Goal: Find contact information: Obtain details needed to contact an individual or organization

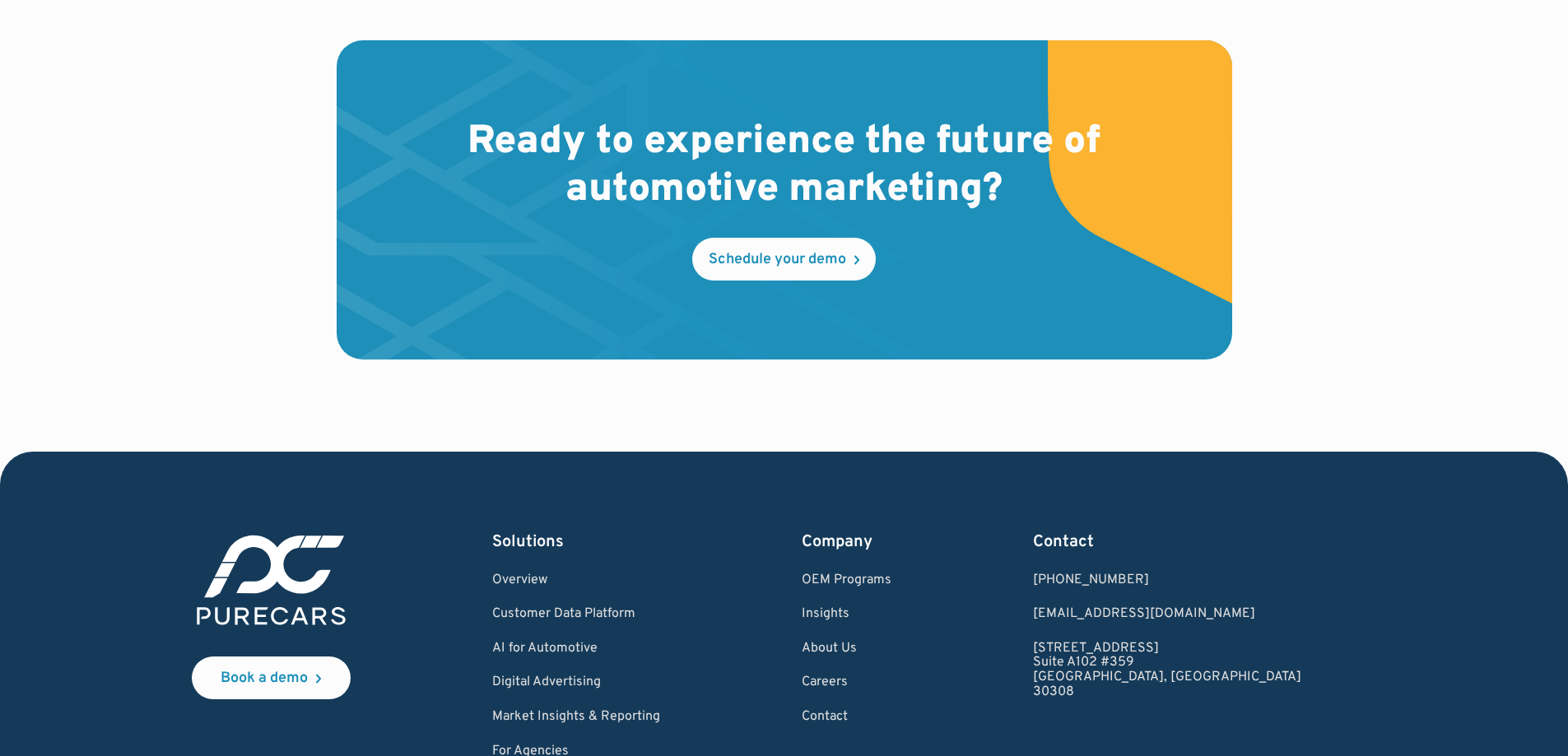
scroll to position [4968, 0]
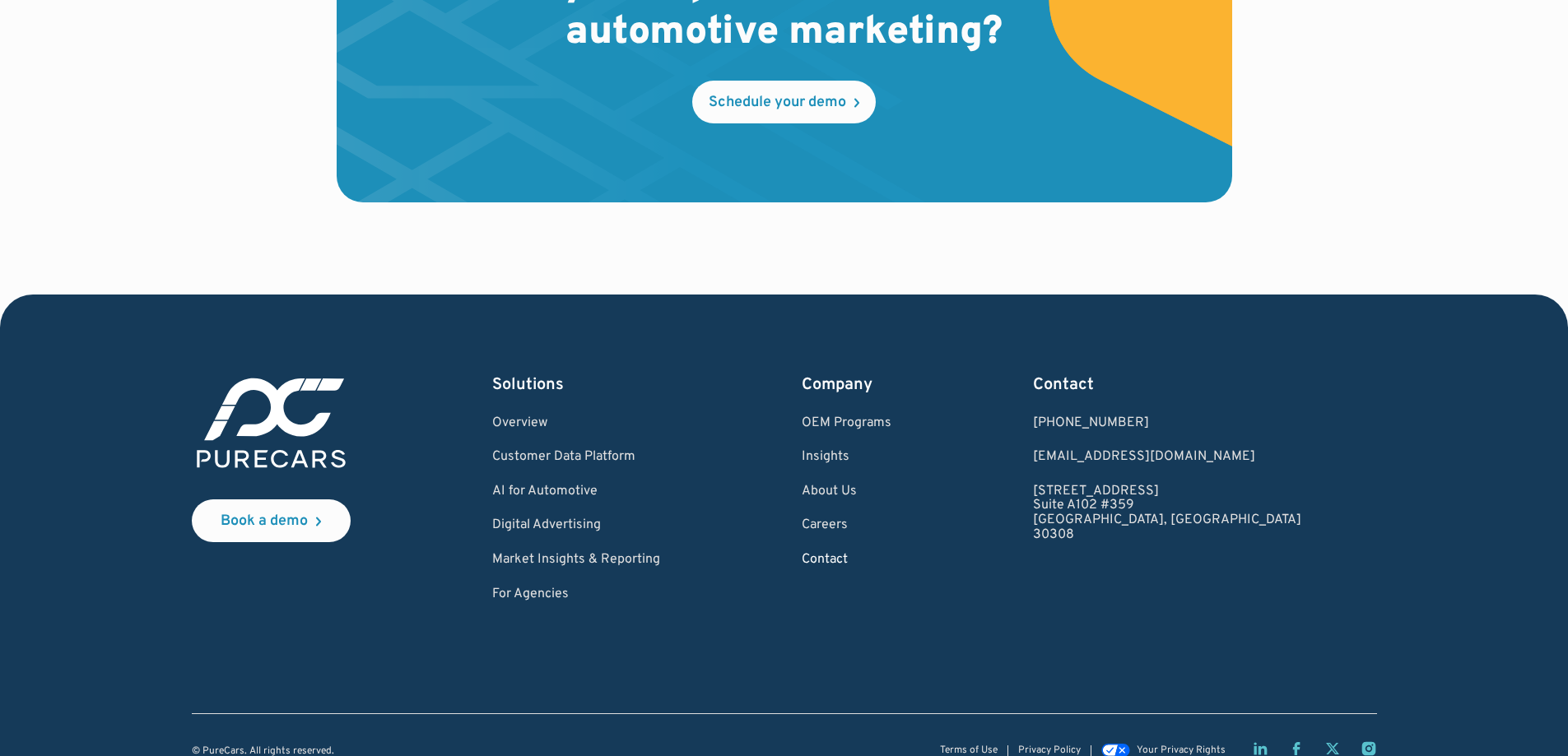
click at [892, 553] on link "Contact" at bounding box center [846, 560] width 90 height 15
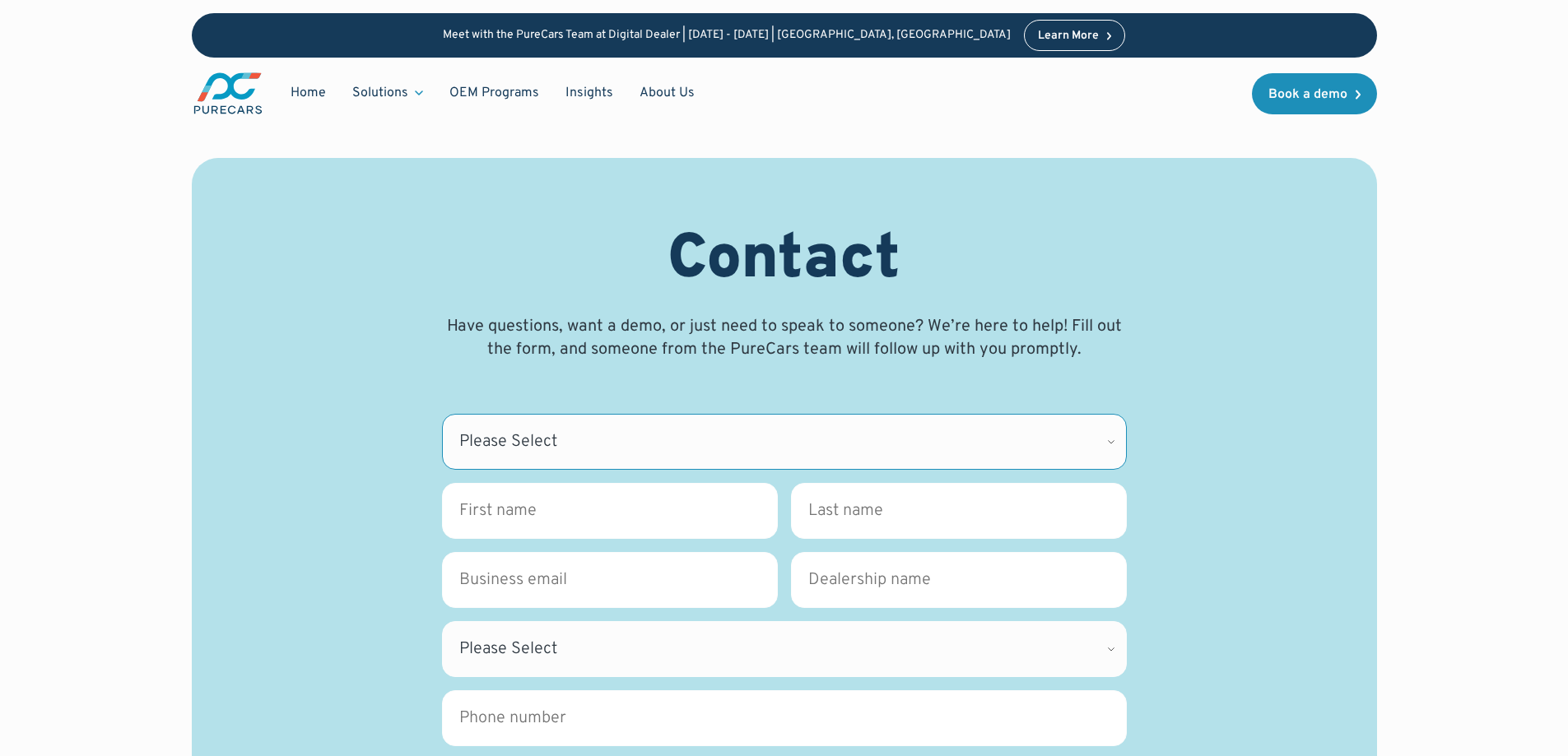
click at [624, 441] on select "Please Select CDK Support Sales Support Billing Press Other" at bounding box center [785, 441] width 685 height 56
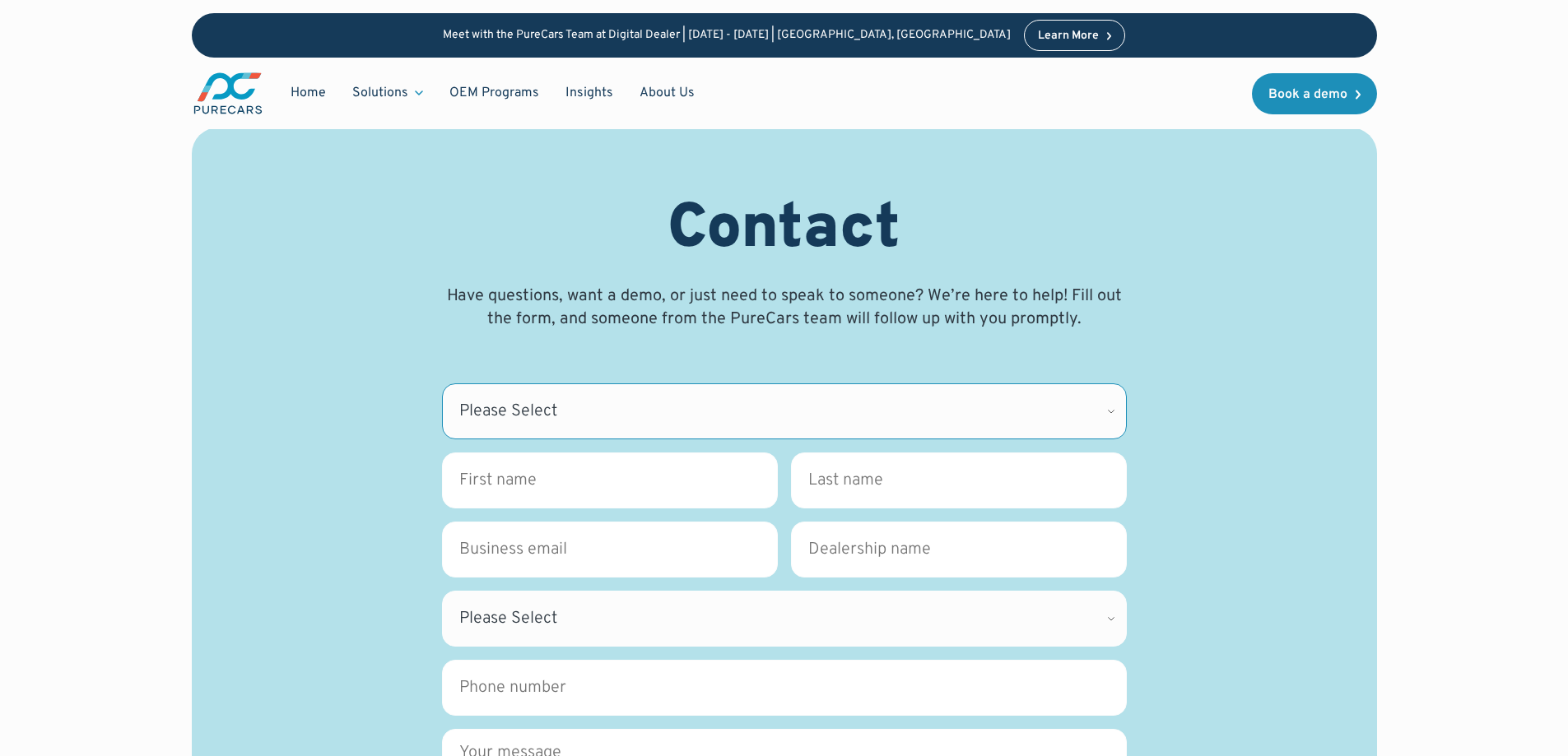
scroll to position [165, 0]
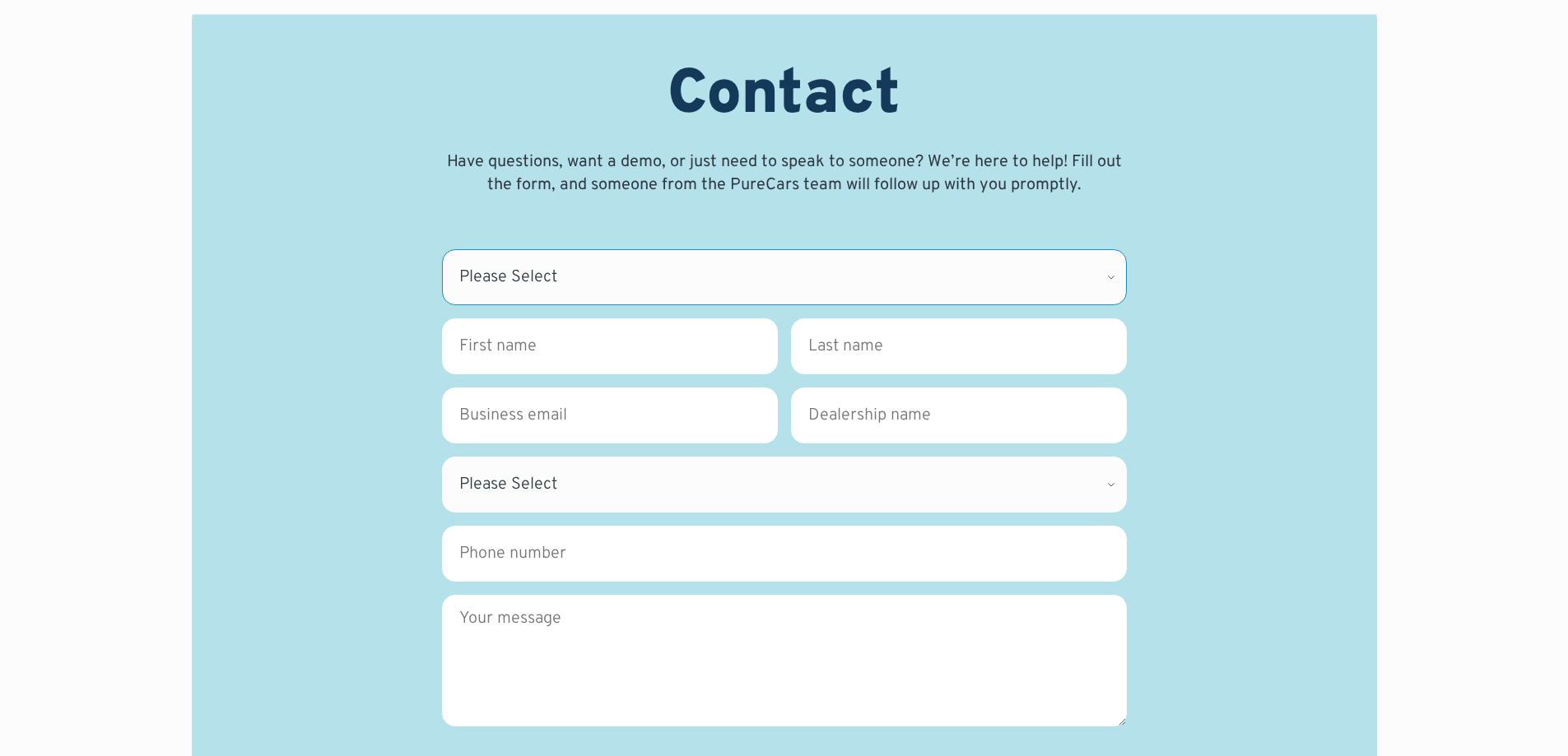
click at [509, 297] on select "Please Select CDK Support Sales Support Billing Press Other" at bounding box center [785, 277] width 685 height 56
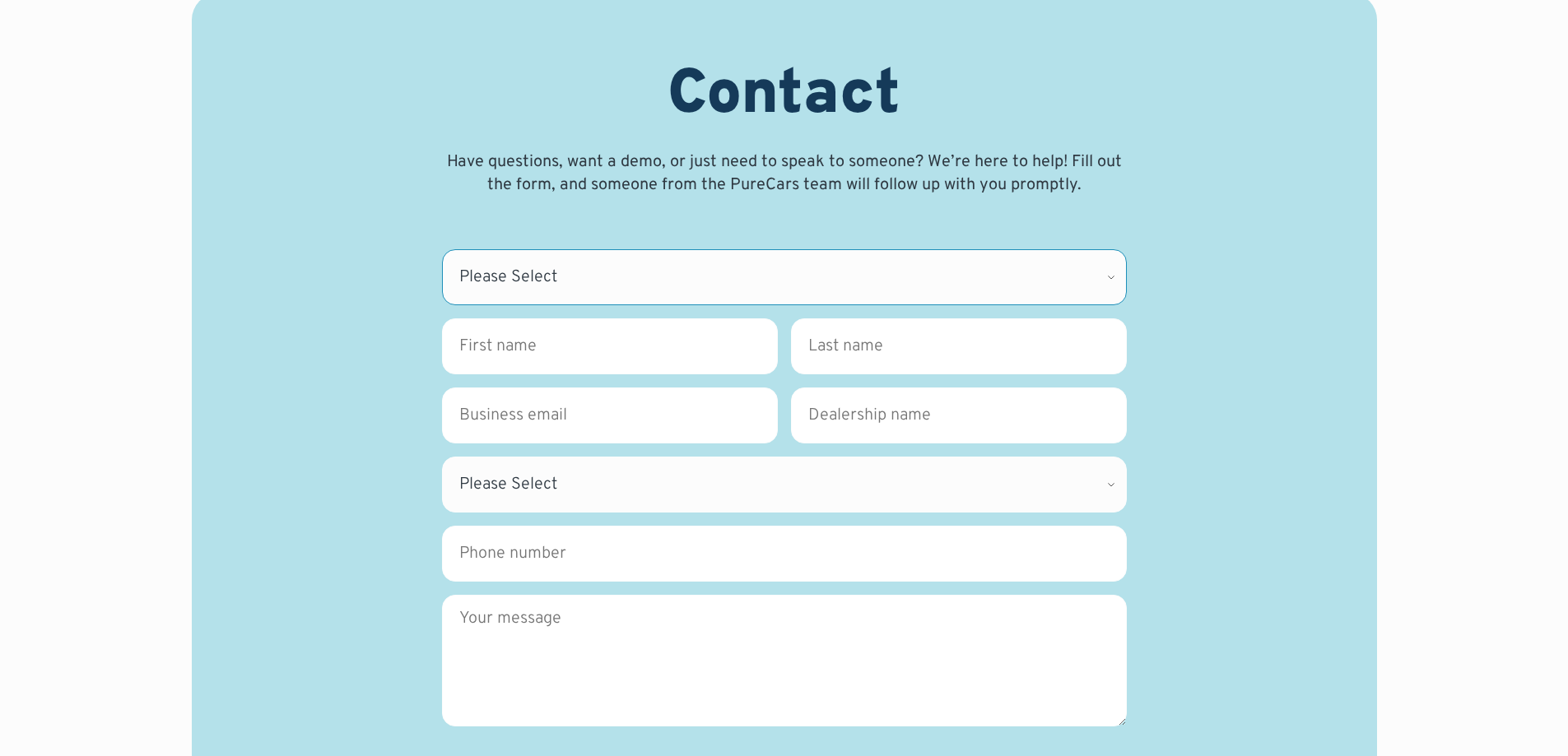
select select "Other"
click at [442, 250] on select "Please Select CDK Support Sales Support Billing Press Other" at bounding box center [785, 277] width 685 height 56
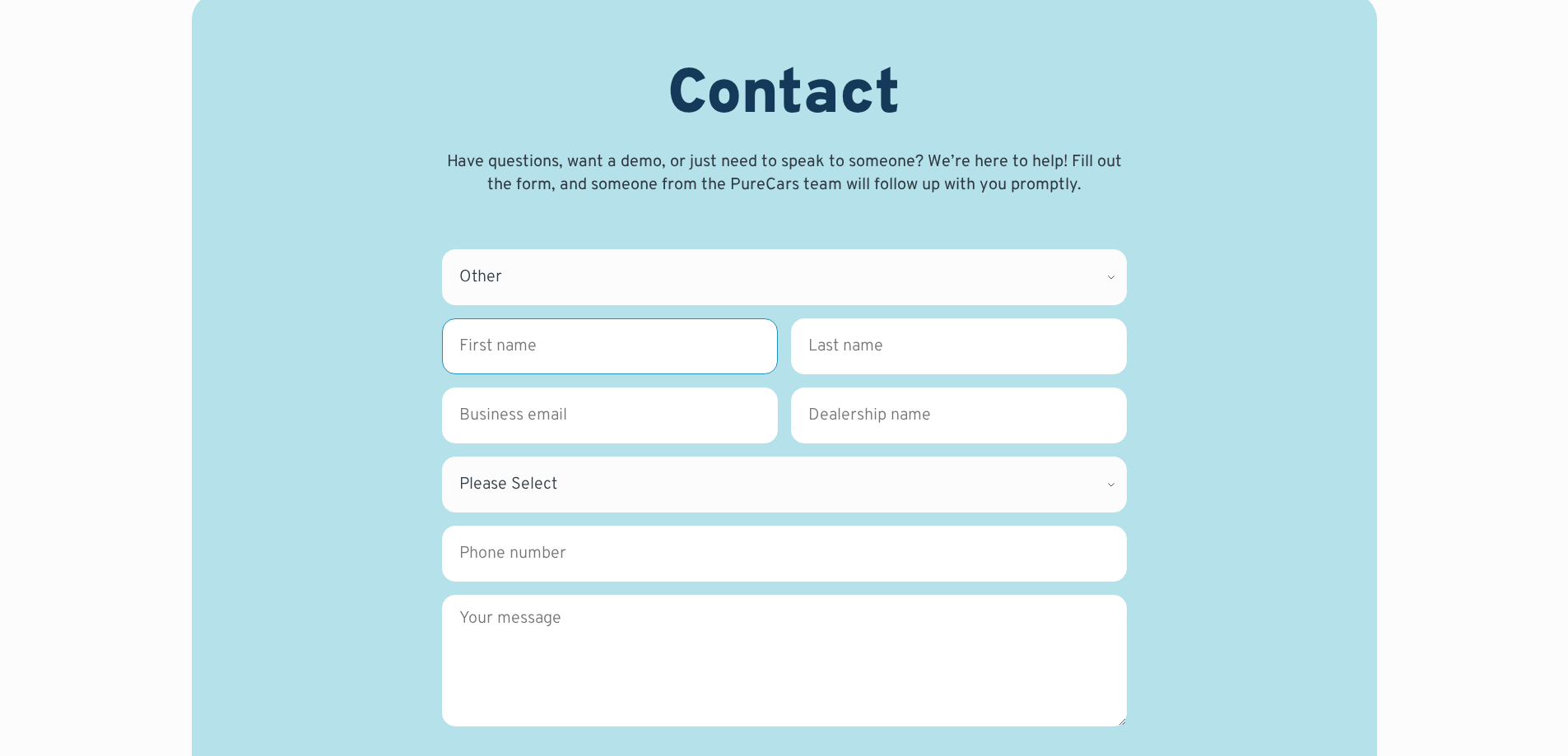
drag, startPoint x: 510, startPoint y: 348, endPoint x: 406, endPoint y: 349, distance: 104.0
click at [510, 348] on input "First name *" at bounding box center [610, 346] width 336 height 56
type input "[PERSON_NAME]"
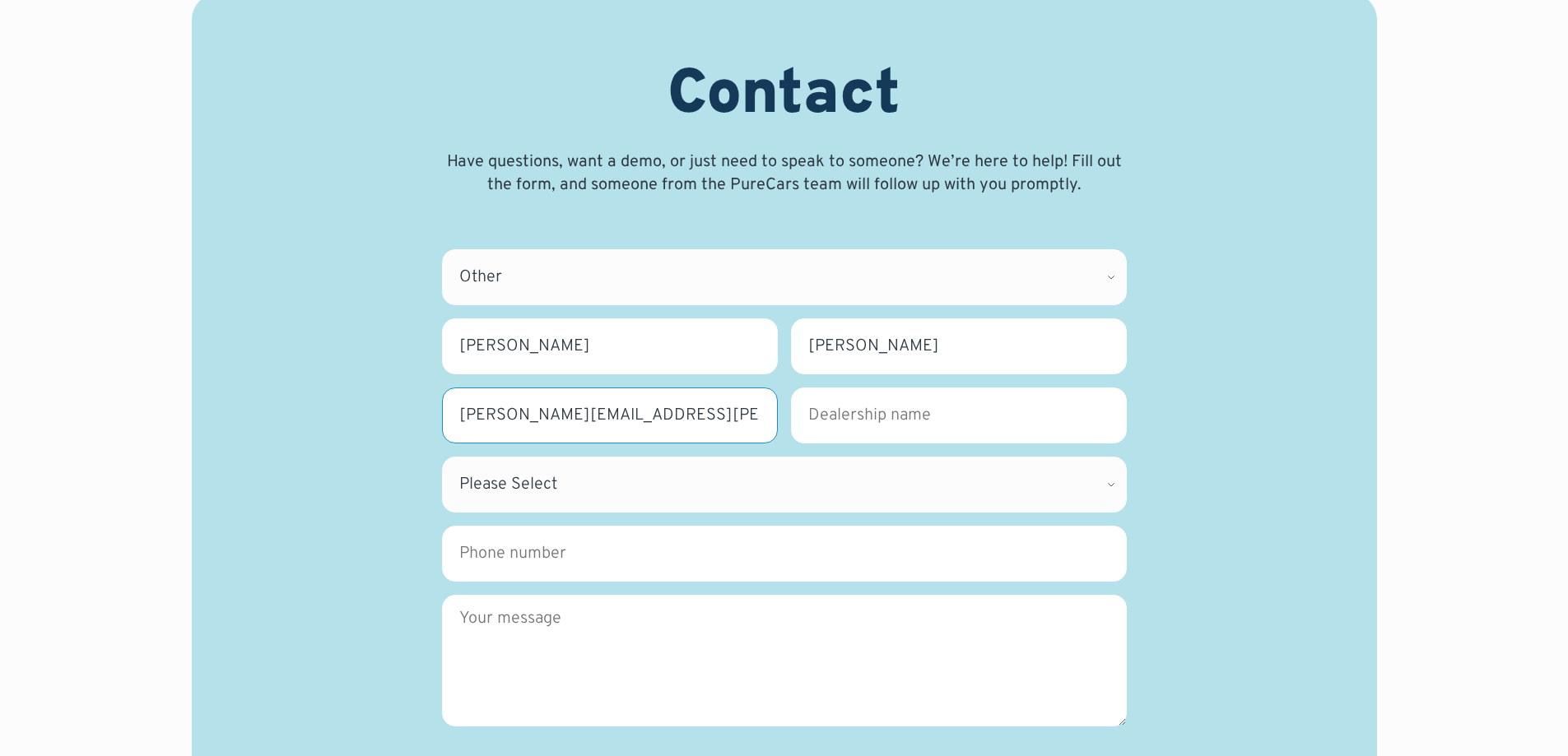
type input "[PERSON_NAME][EMAIL_ADDRESS][PERSON_NAME][DOMAIN_NAME]"
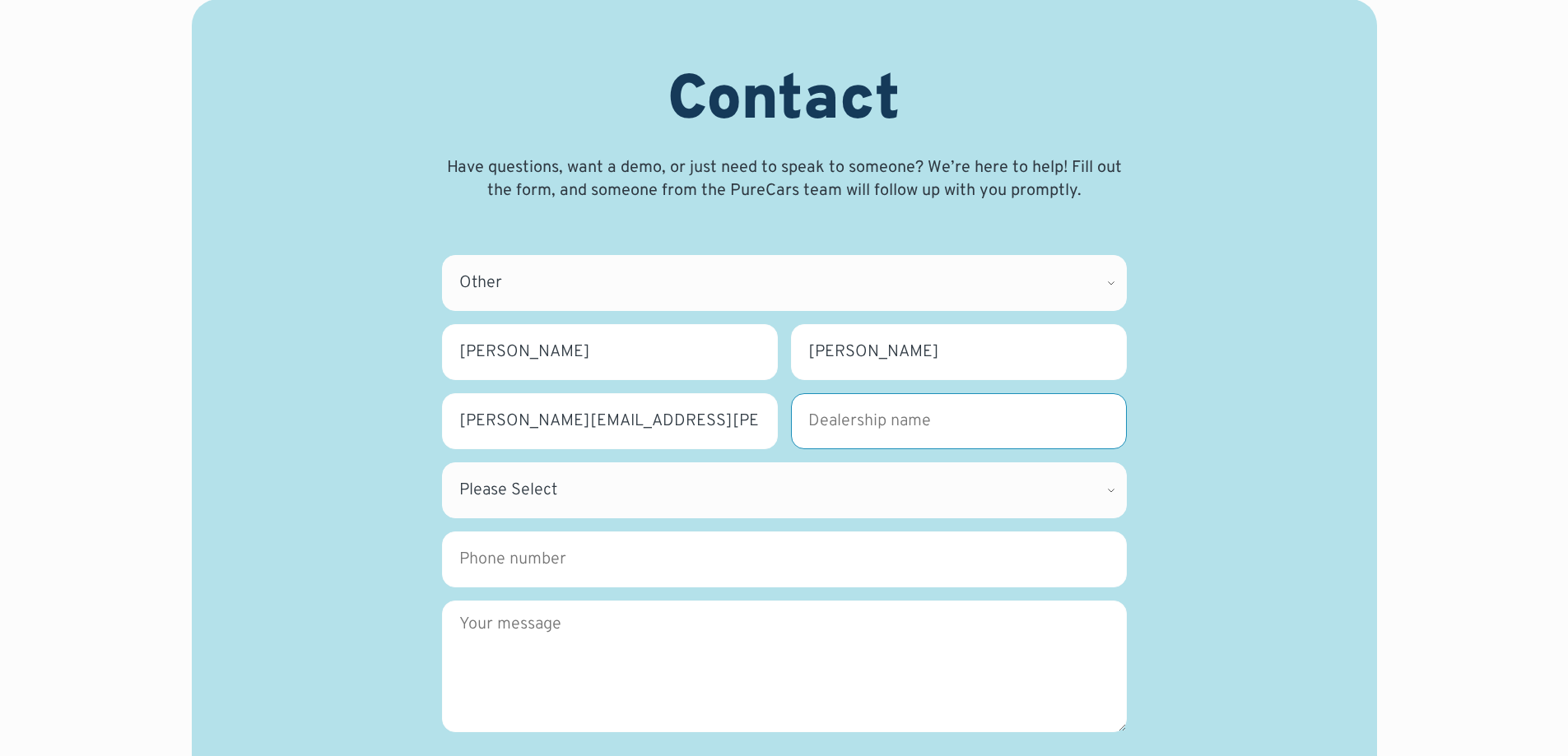
scroll to position [0, 0]
